Goal: Transaction & Acquisition: Book appointment/travel/reservation

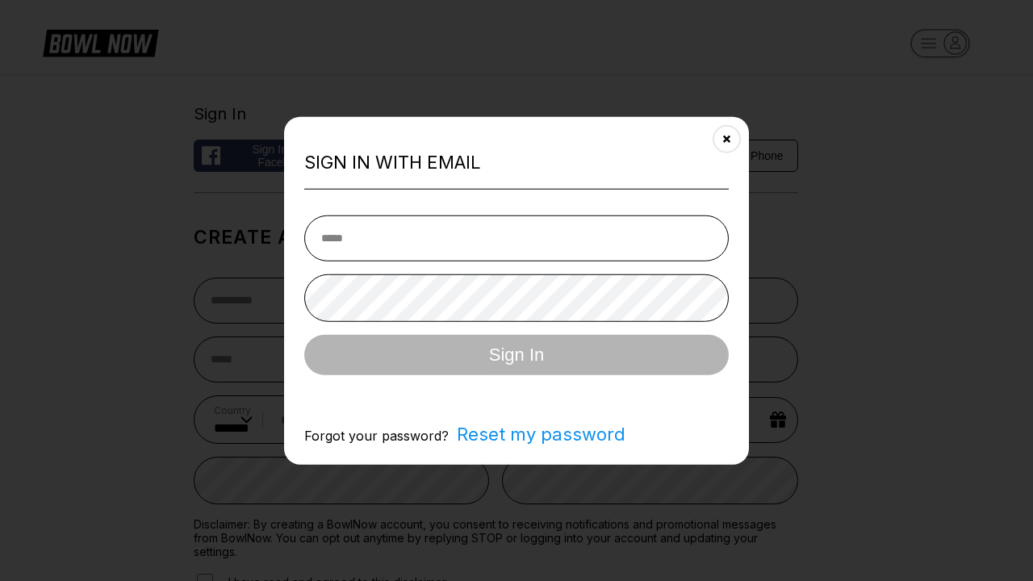
select select "**"
type input "**********"
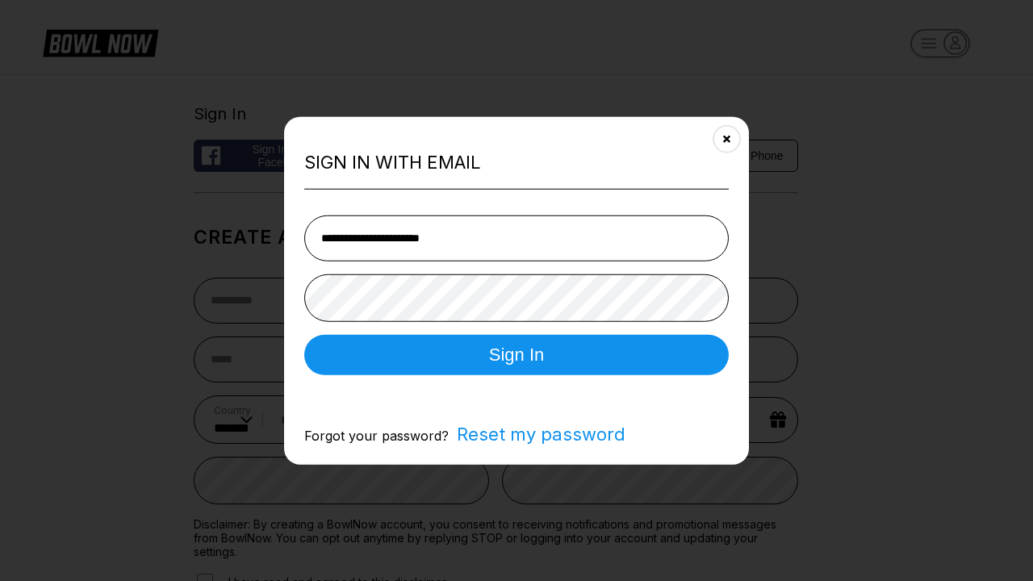
click at [516, 356] on button "Sign In" at bounding box center [516, 354] width 424 height 40
